Goal: Entertainment & Leisure: Consume media (video, audio)

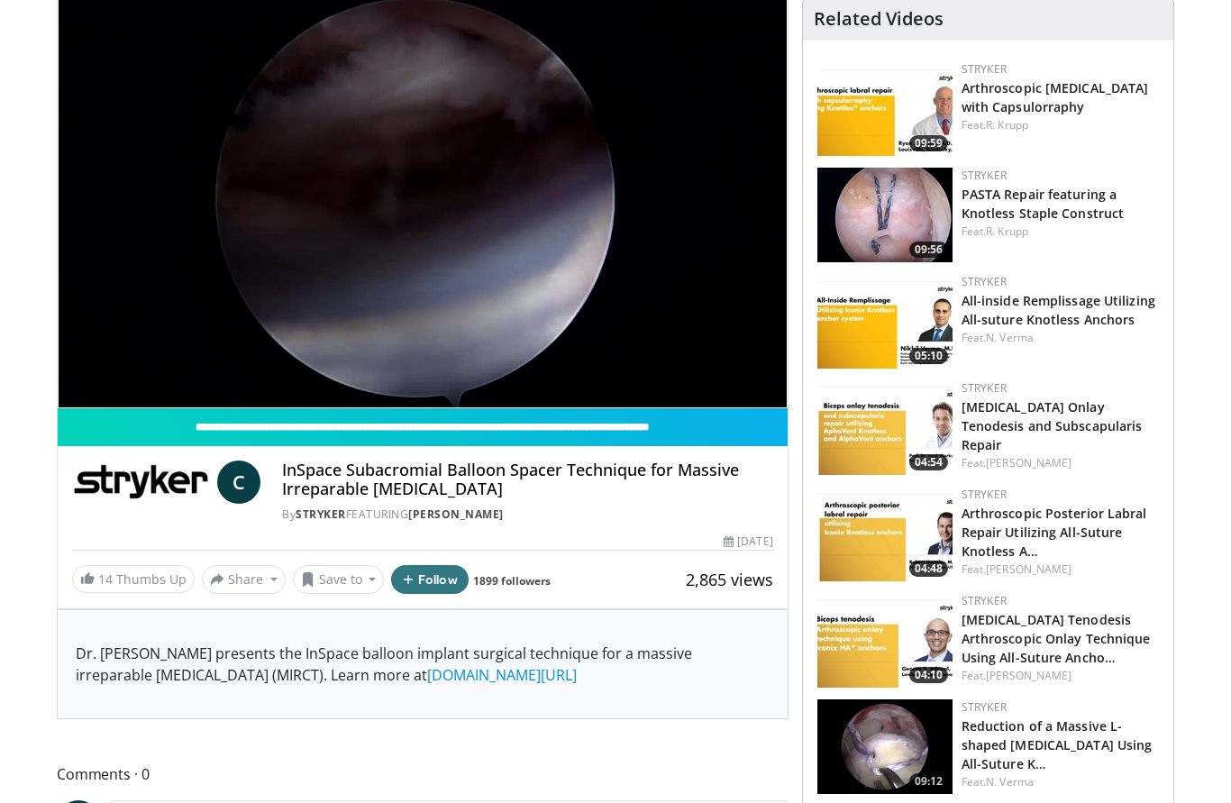
scroll to position [143, 0]
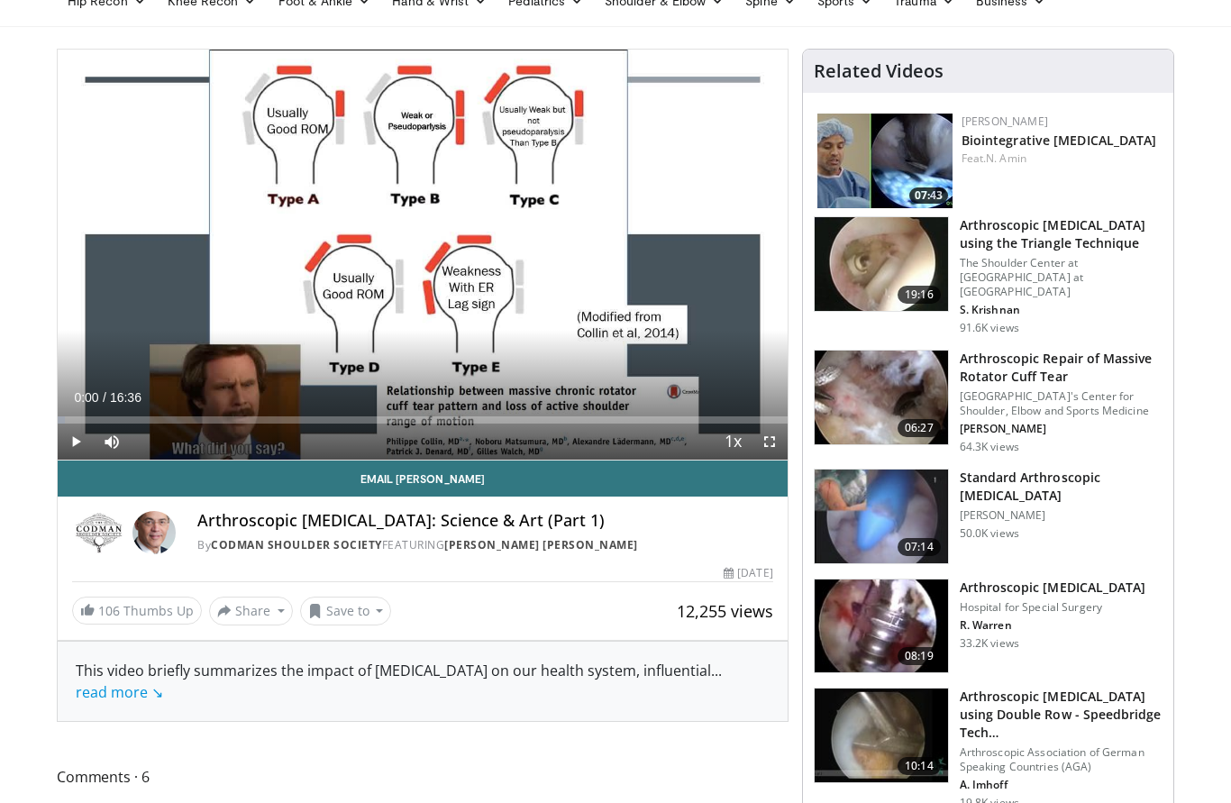
scroll to position [90, 0]
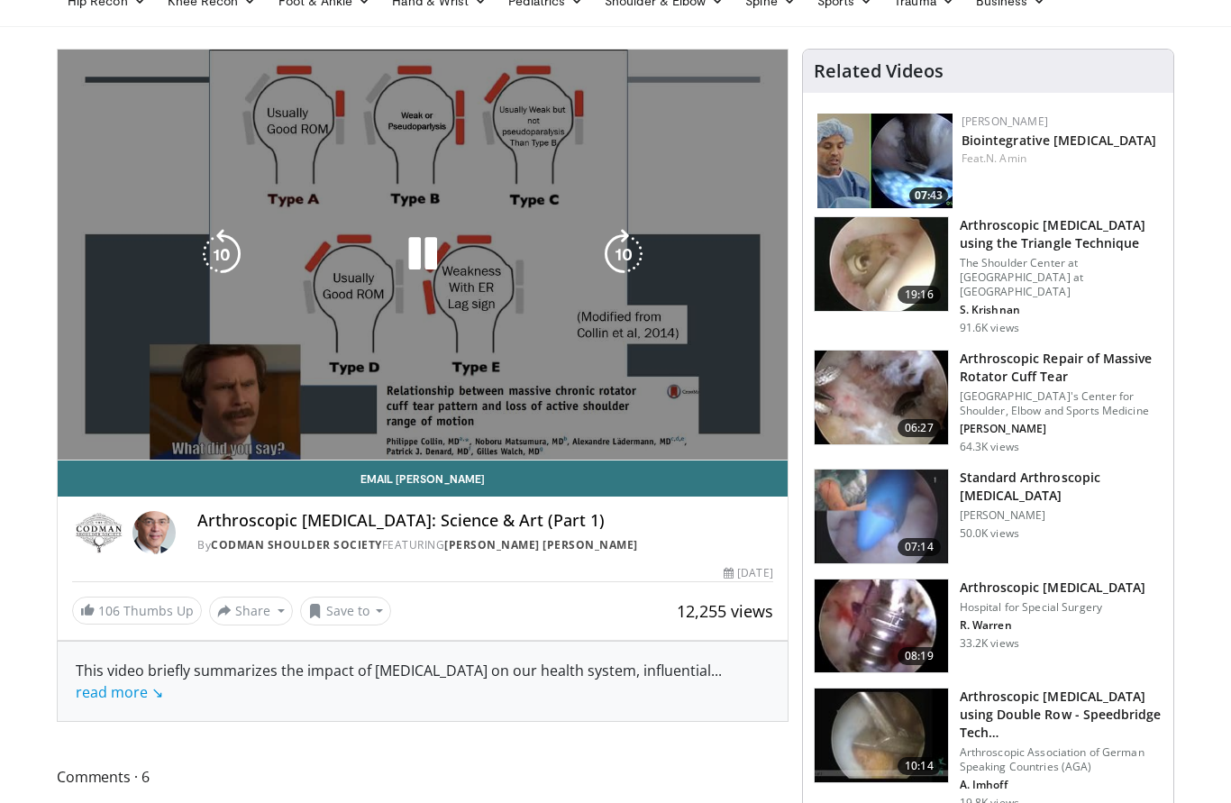
click at [154, 257] on div "10 seconds Tap to unmute" at bounding box center [423, 255] width 730 height 410
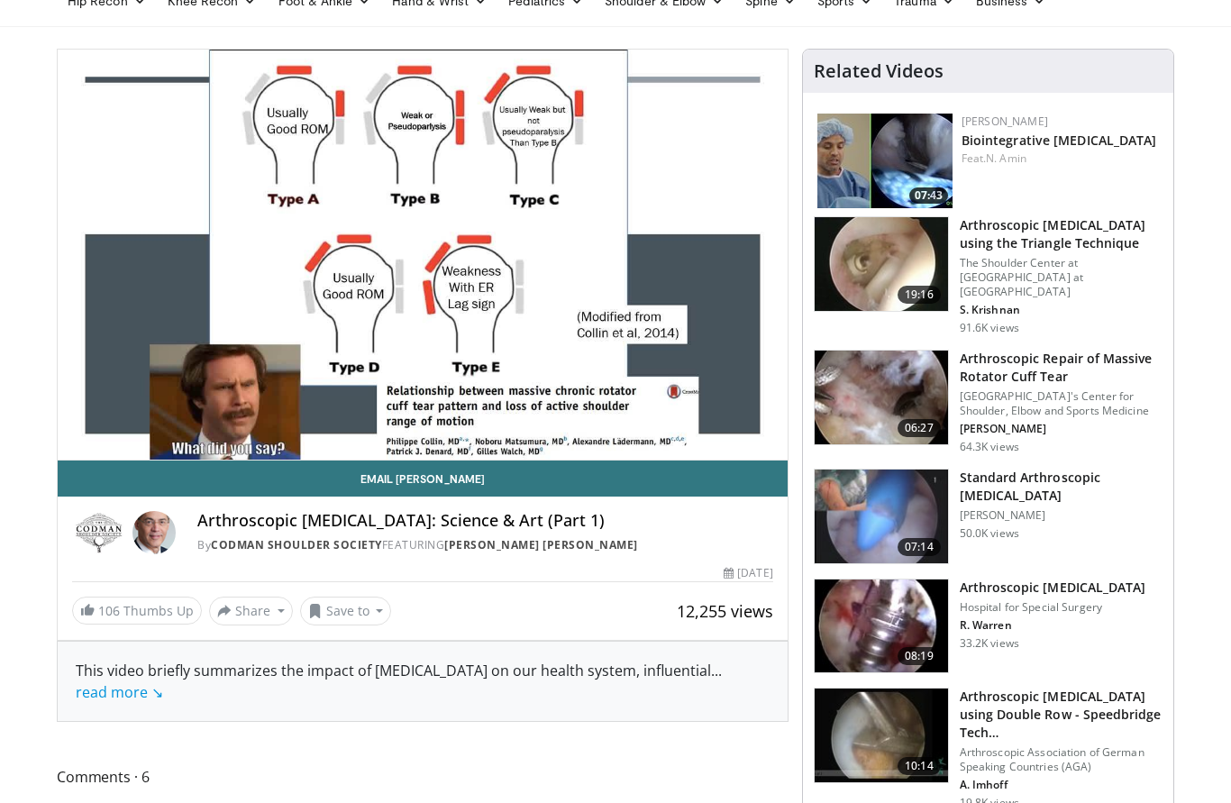
click at [169, 231] on div "10 seconds Tap to unmute" at bounding box center [423, 255] width 730 height 410
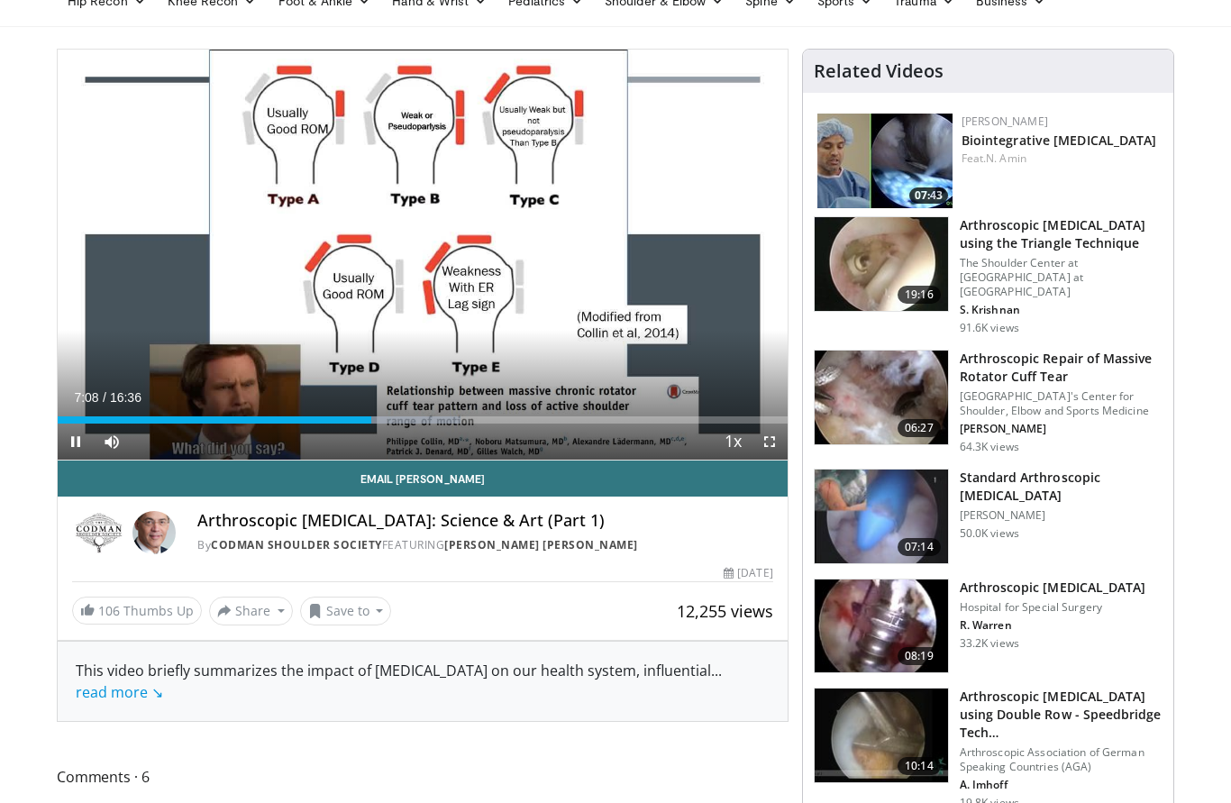
click at [121, 262] on div "10 seconds Tap to unmute" at bounding box center [423, 255] width 730 height 410
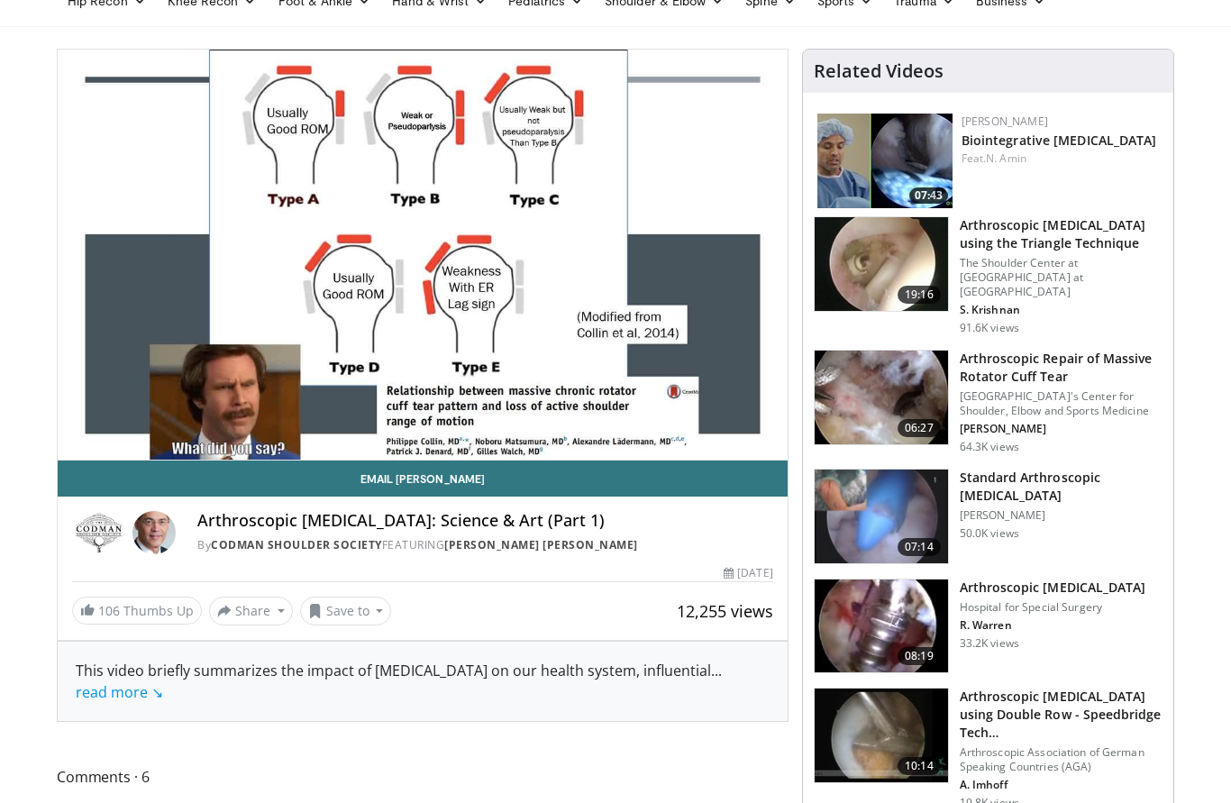
click at [144, 269] on div "10 seconds Tap to unmute" at bounding box center [423, 255] width 730 height 410
click at [171, 269] on div "10 seconds Tap to unmute" at bounding box center [423, 255] width 730 height 410
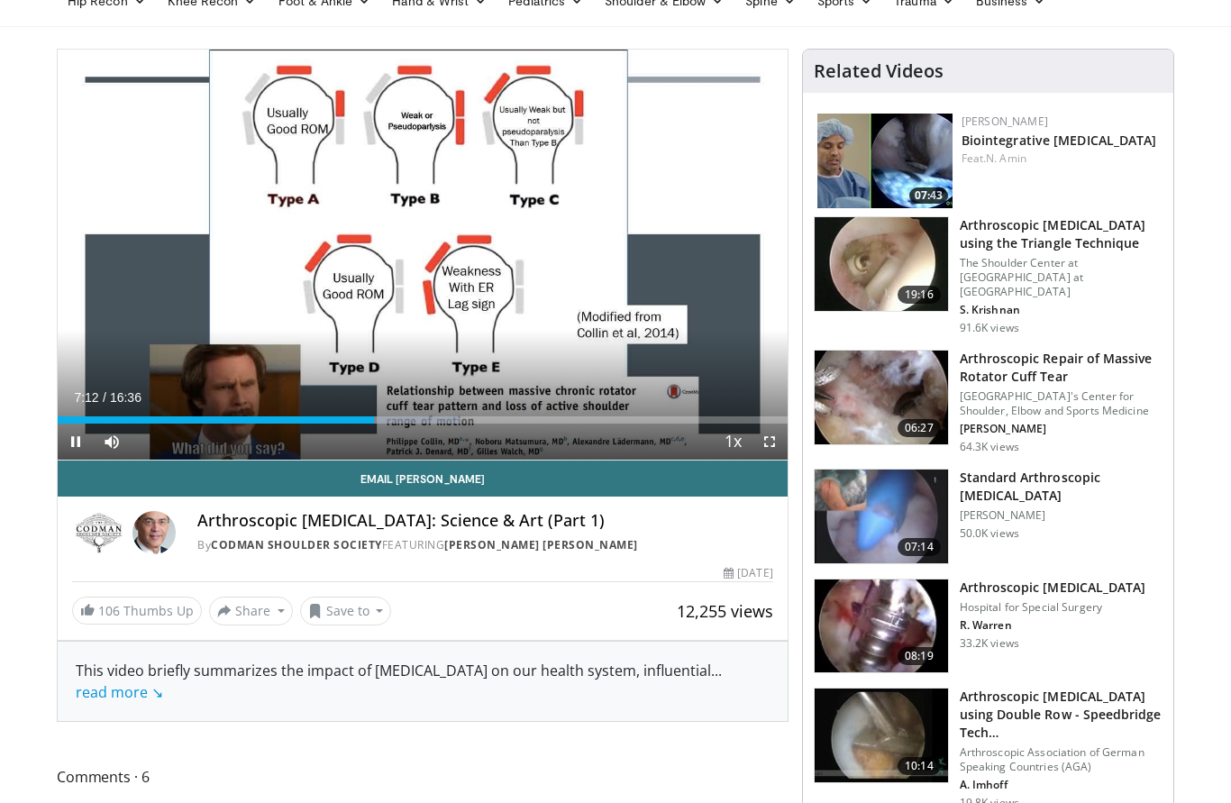
click at [182, 248] on div "10 seconds Tap to unmute" at bounding box center [423, 255] width 730 height 410
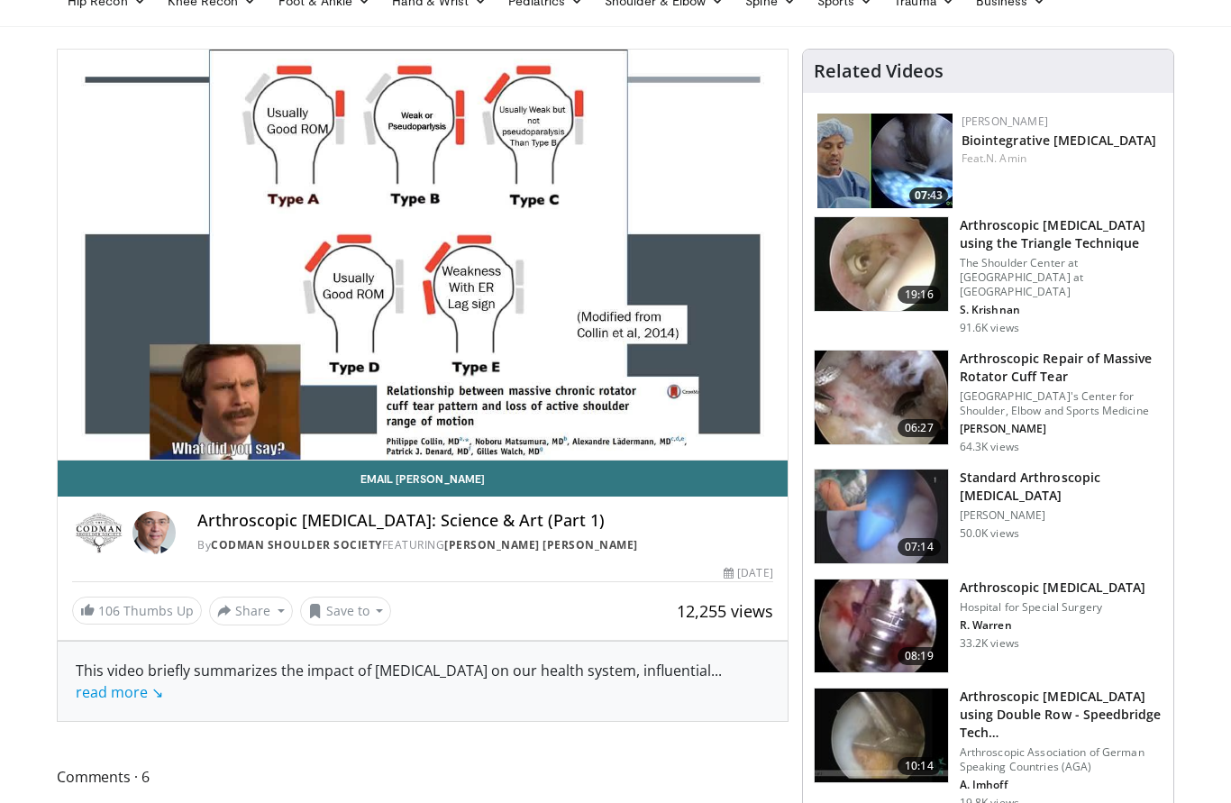
scroll to position [95, 0]
